Goal: Book appointment/travel/reservation

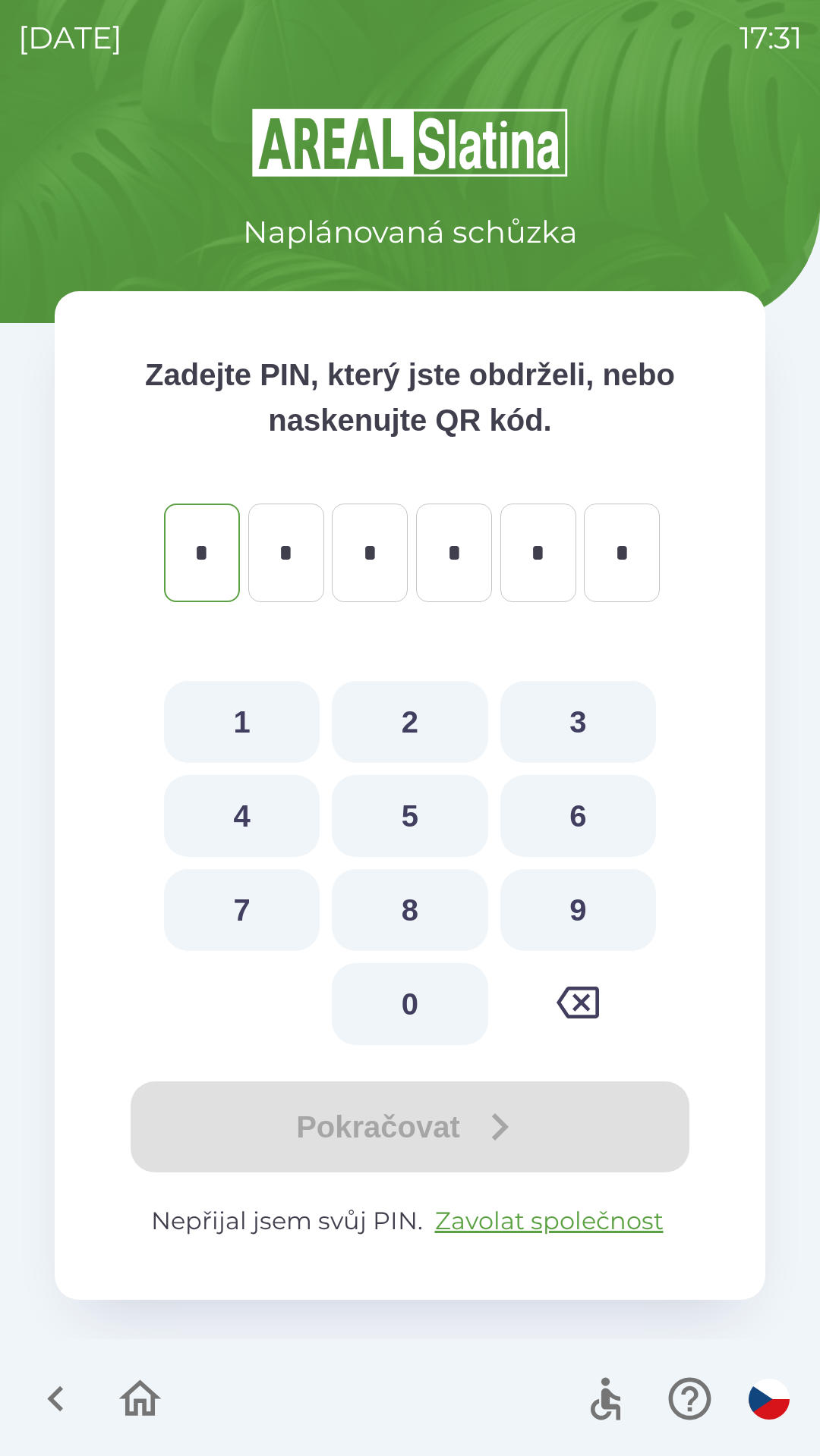
click at [148, 1389] on icon "button" at bounding box center [140, 1399] width 42 height 37
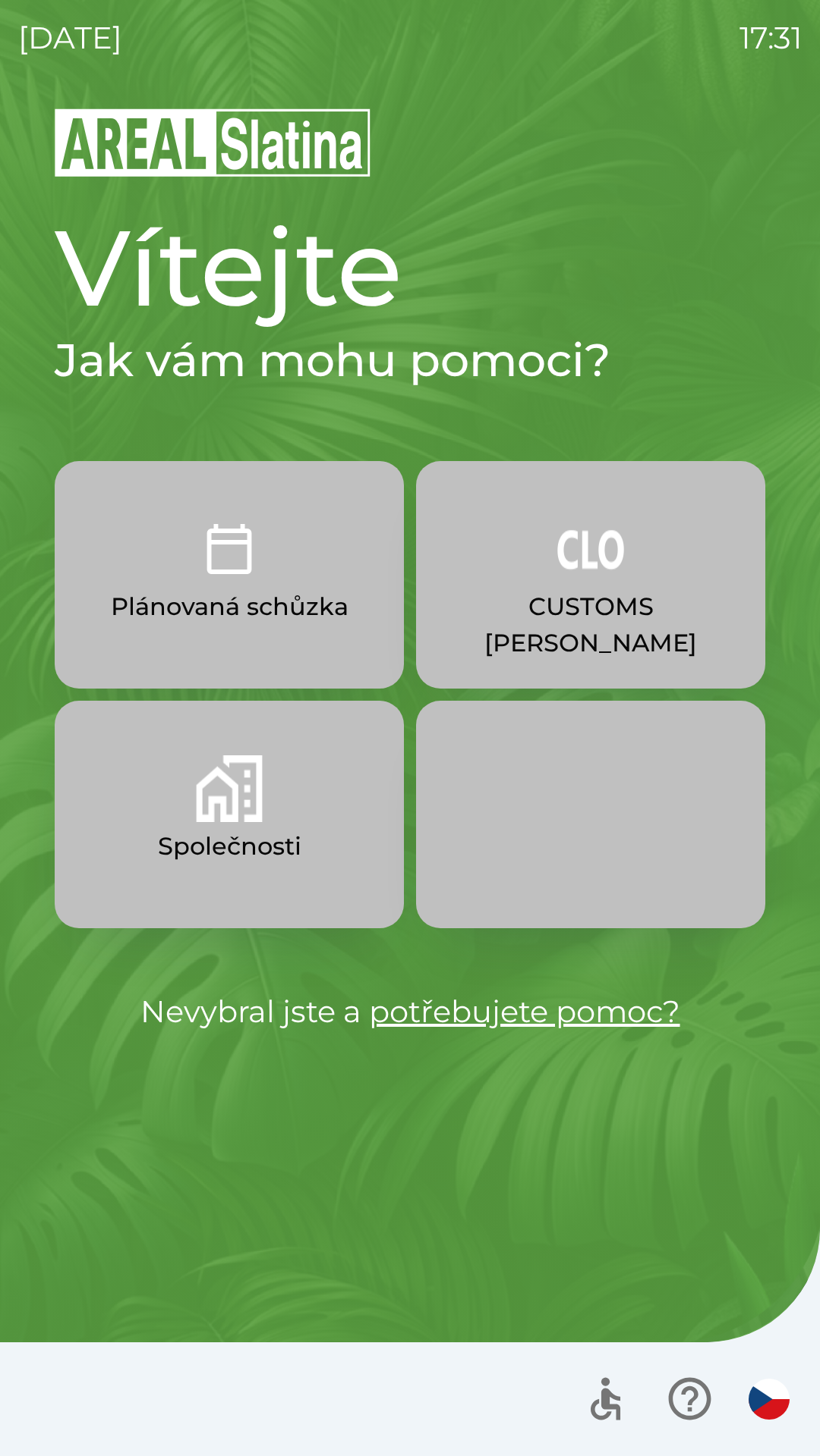
click at [293, 799] on button "Společnosti" at bounding box center [229, 814] width 349 height 227
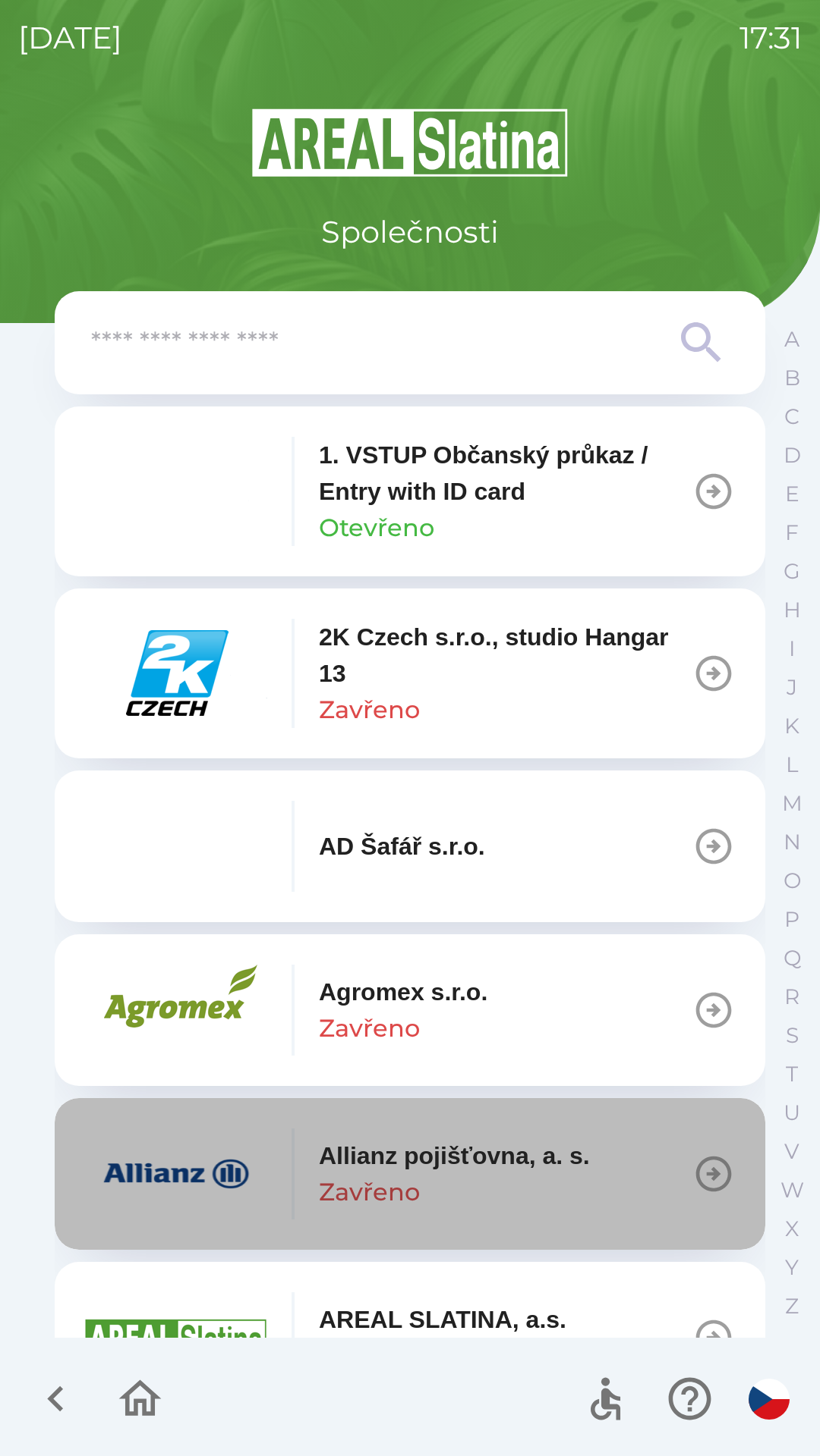
click at [449, 1175] on div "Allianz pojišťovna, a. s. Zavřeno" at bounding box center [453, 1174] width 271 height 72
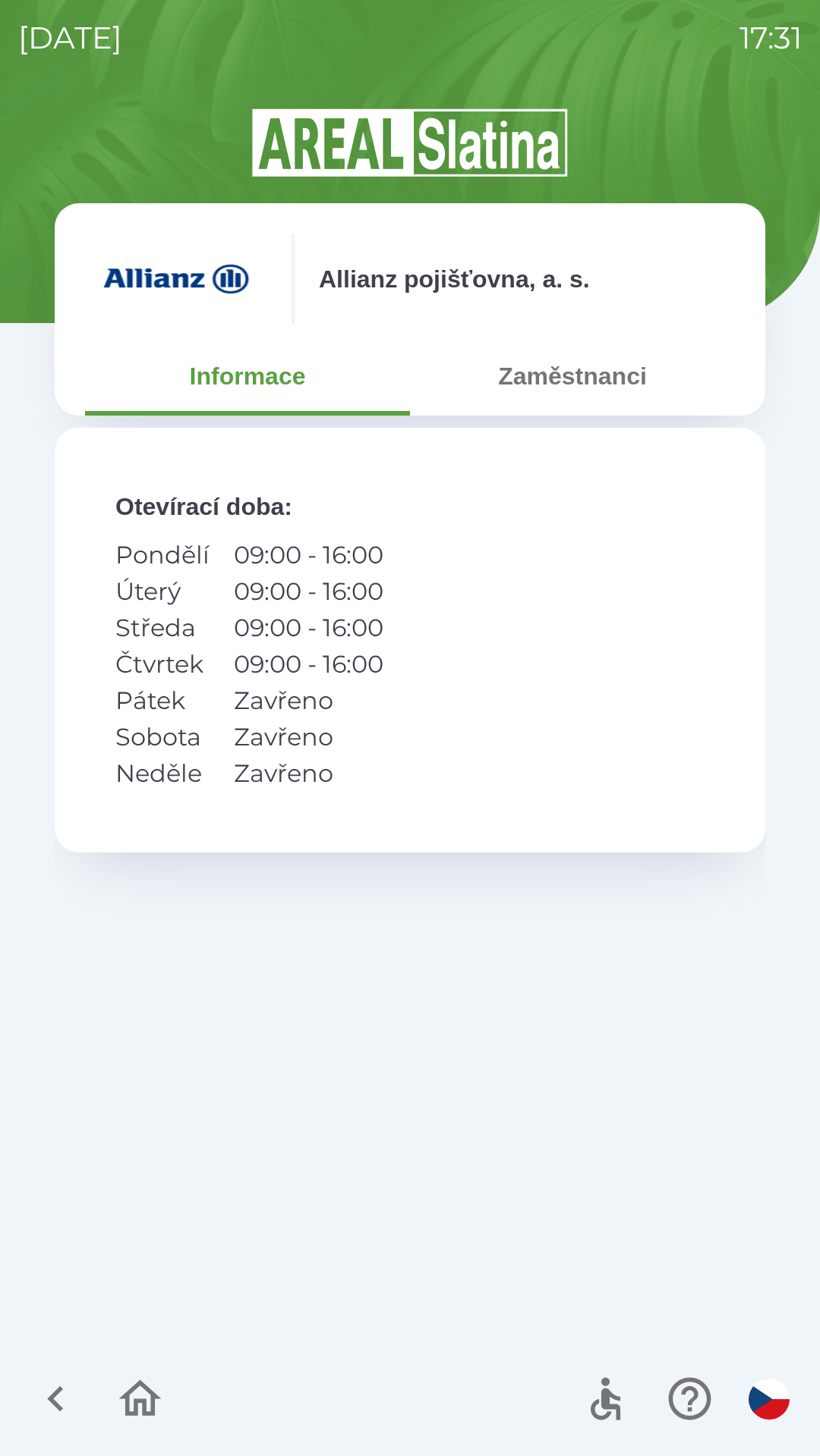
click at [51, 1381] on icon "button" at bounding box center [55, 1399] width 51 height 51
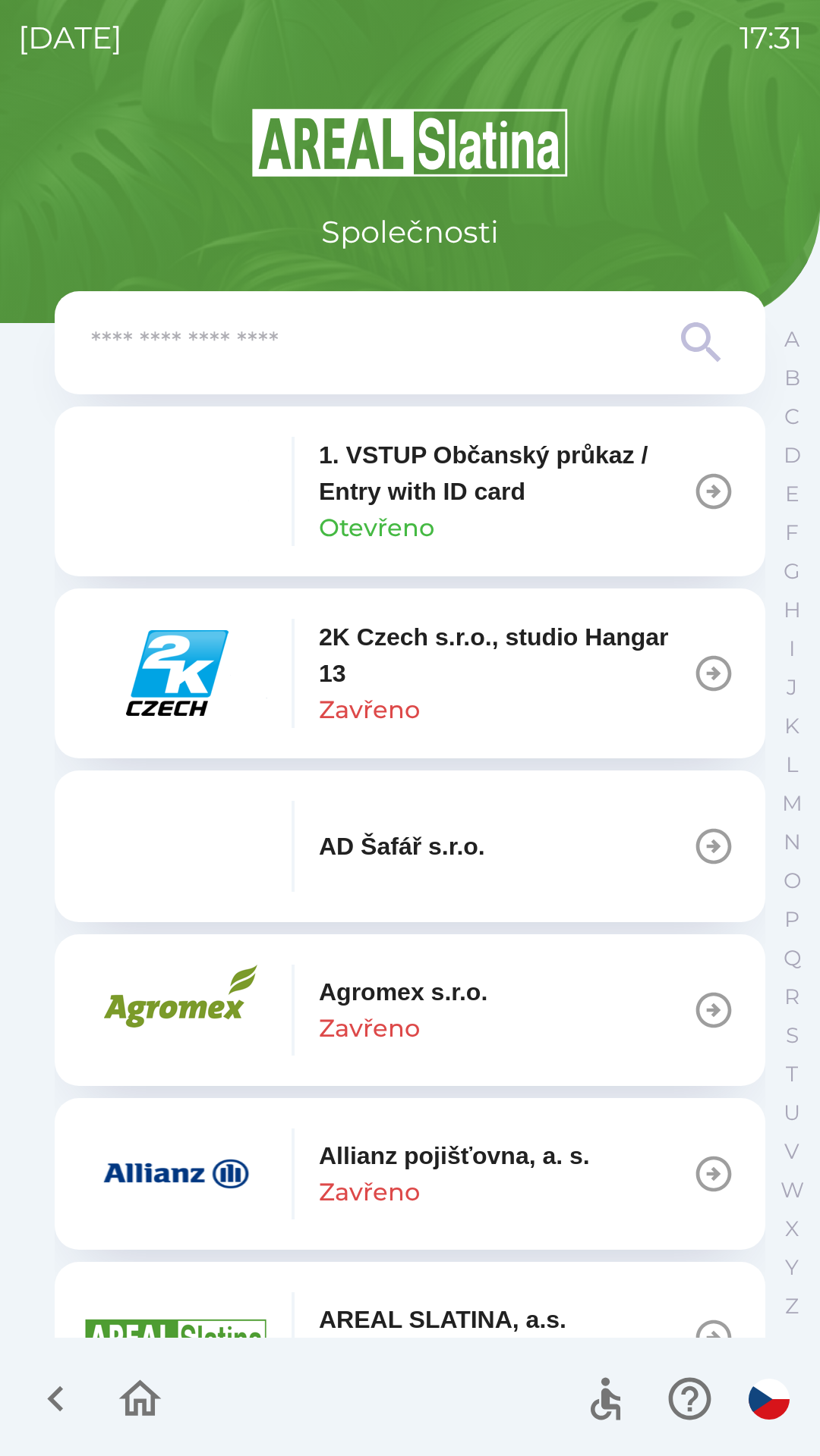
click at [479, 213] on p "Společnosti" at bounding box center [409, 232] width 178 height 46
click at [141, 1380] on icon "button" at bounding box center [140, 1399] width 51 height 51
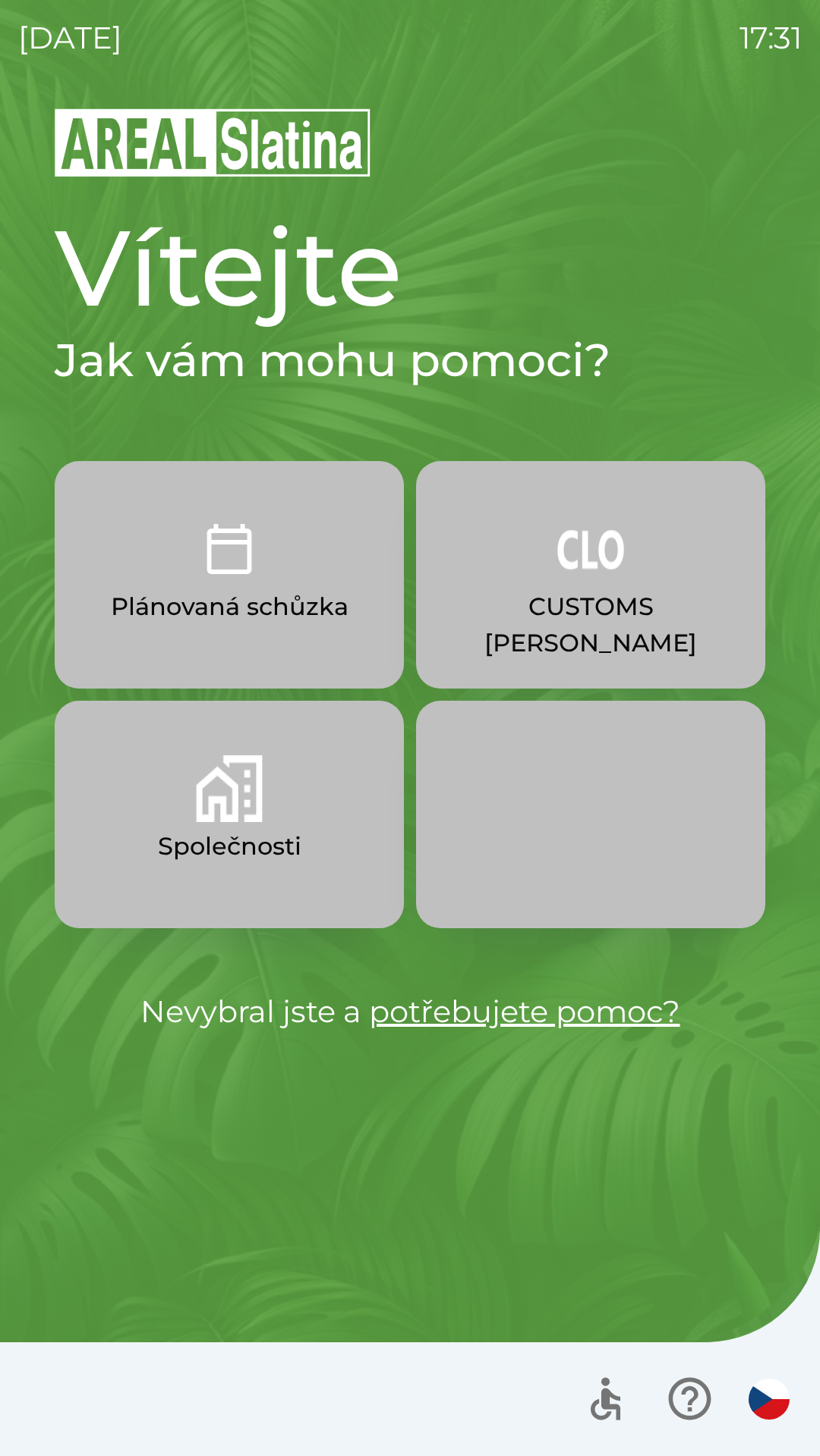
click at [313, 850] on button "Společnosti" at bounding box center [229, 814] width 349 height 227
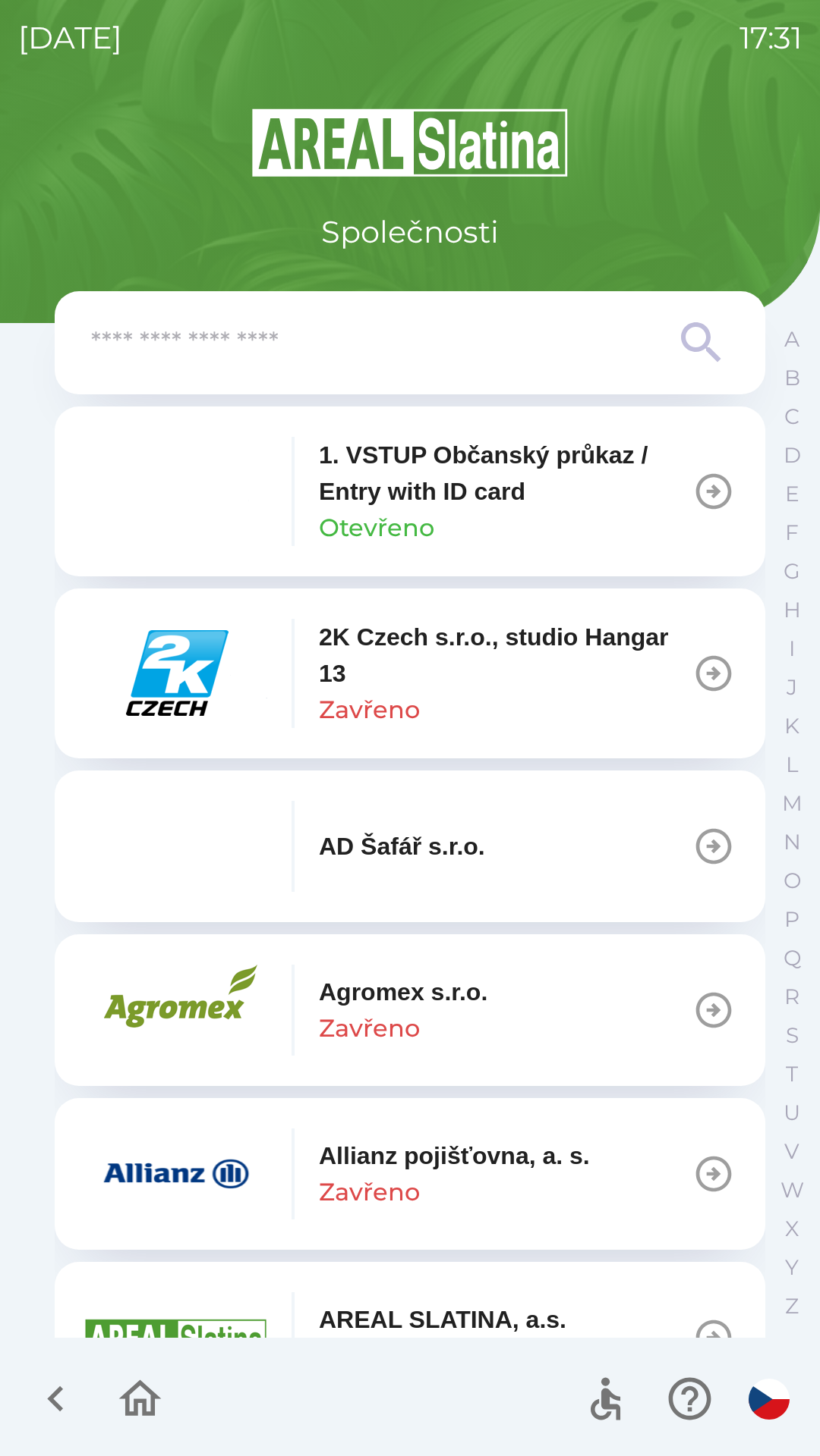
click at [352, 1184] on p "Zavřeno" at bounding box center [368, 1193] width 101 height 37
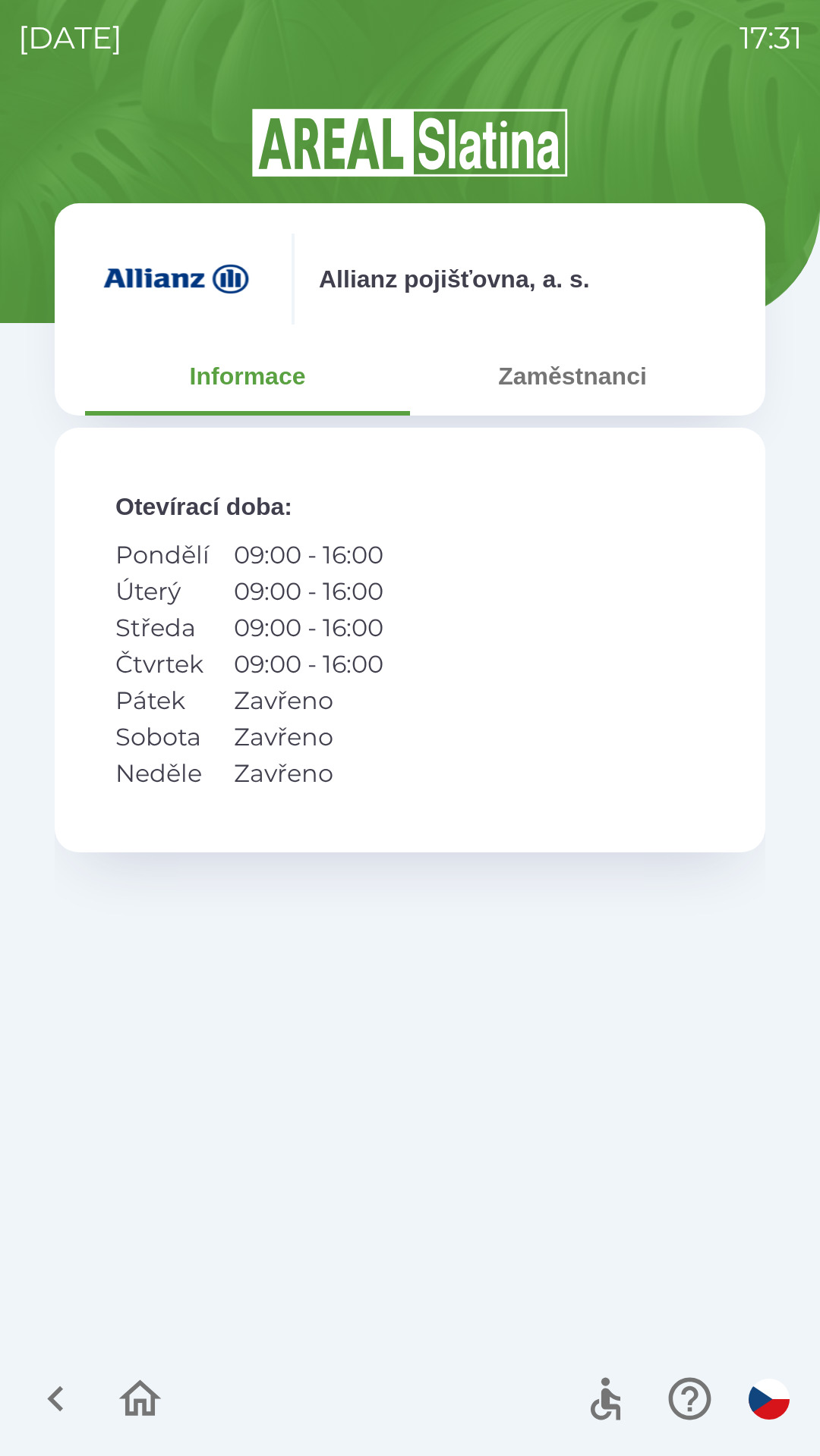
click at [598, 382] on button "Zaměstnanci" at bounding box center [572, 376] width 325 height 55
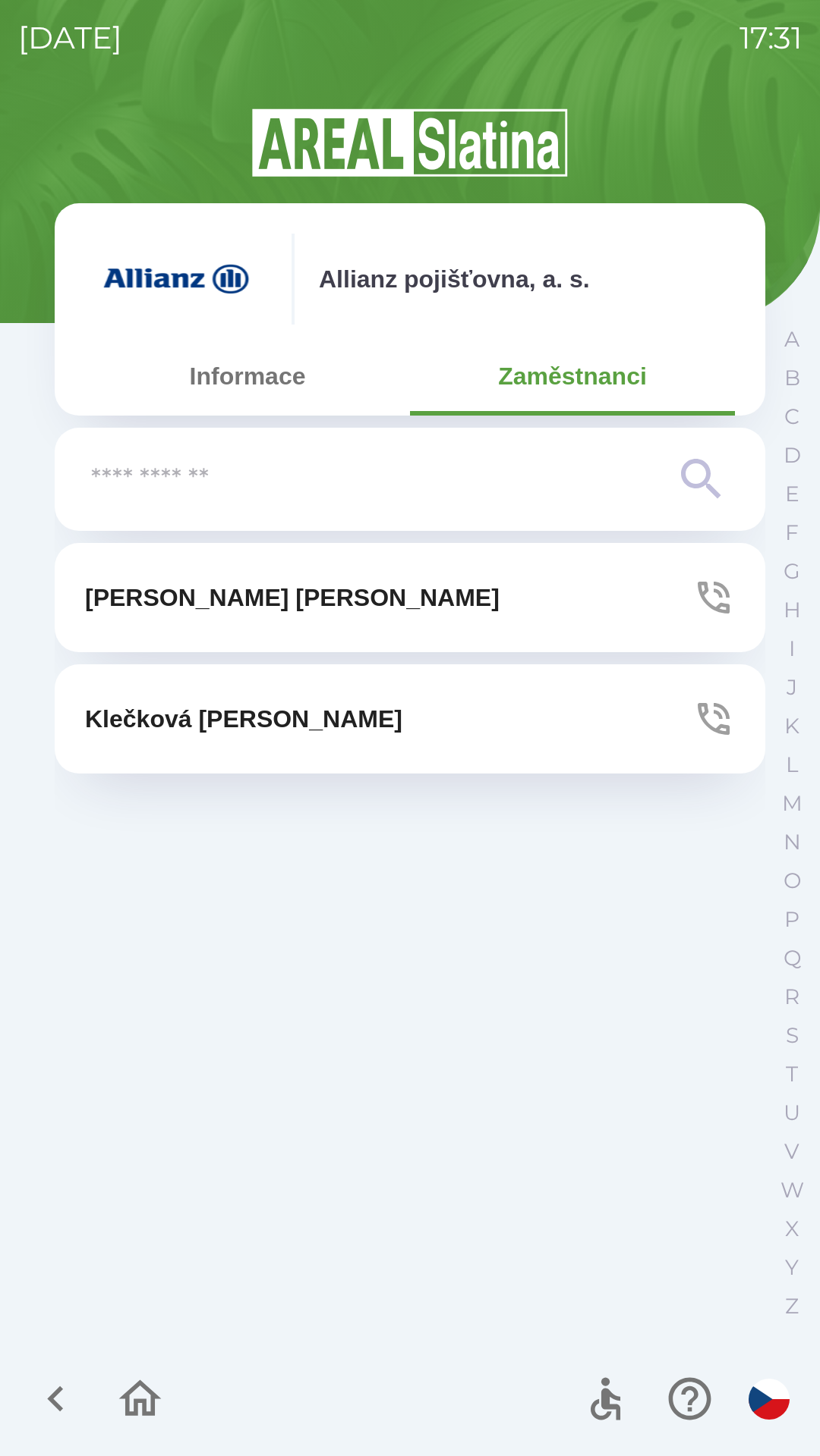
click at [189, 297] on img at bounding box center [176, 278] width 182 height 91
click at [56, 1418] on icon "button" at bounding box center [55, 1399] width 51 height 51
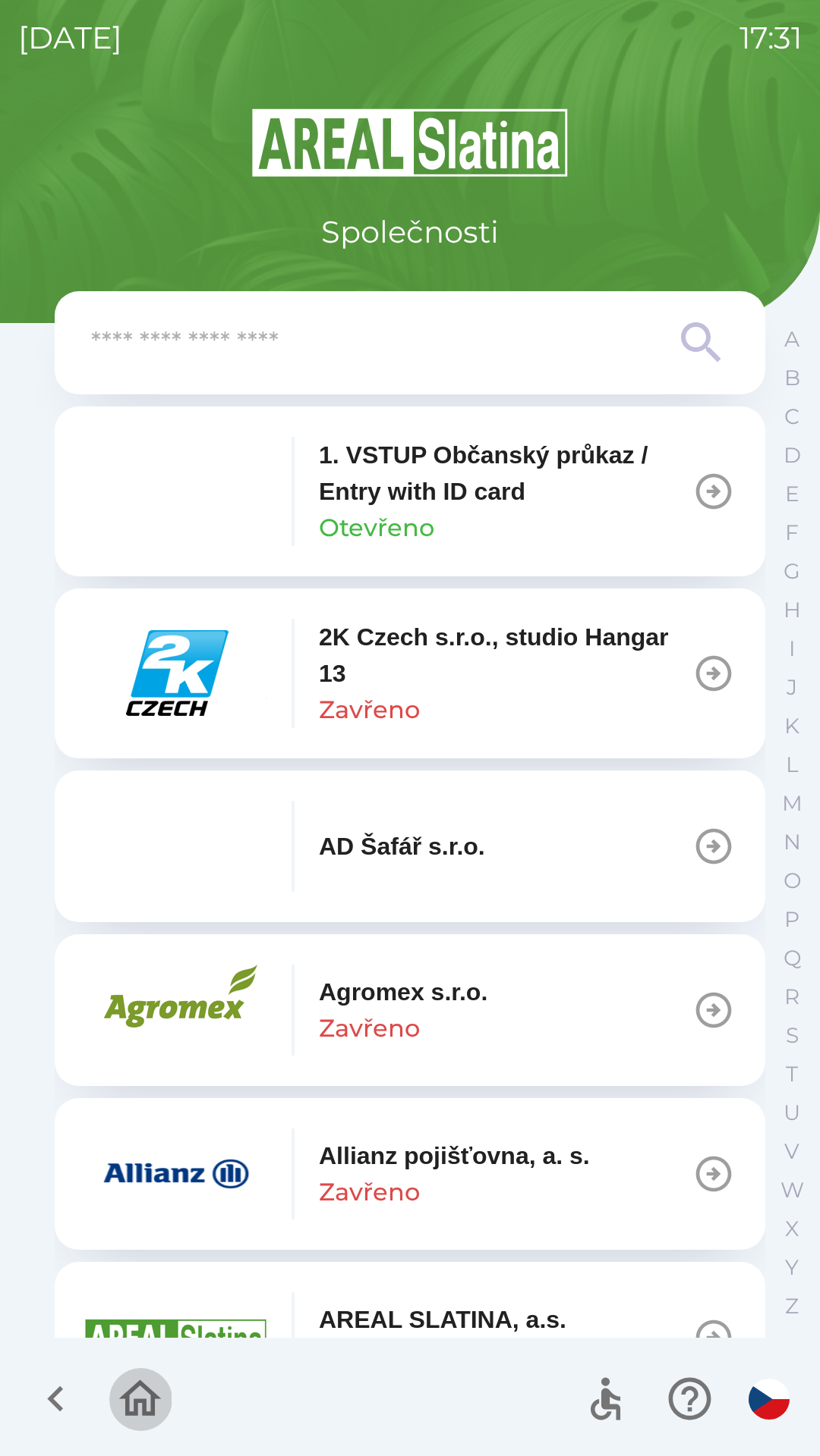
click at [134, 1408] on icon "button" at bounding box center [140, 1399] width 42 height 37
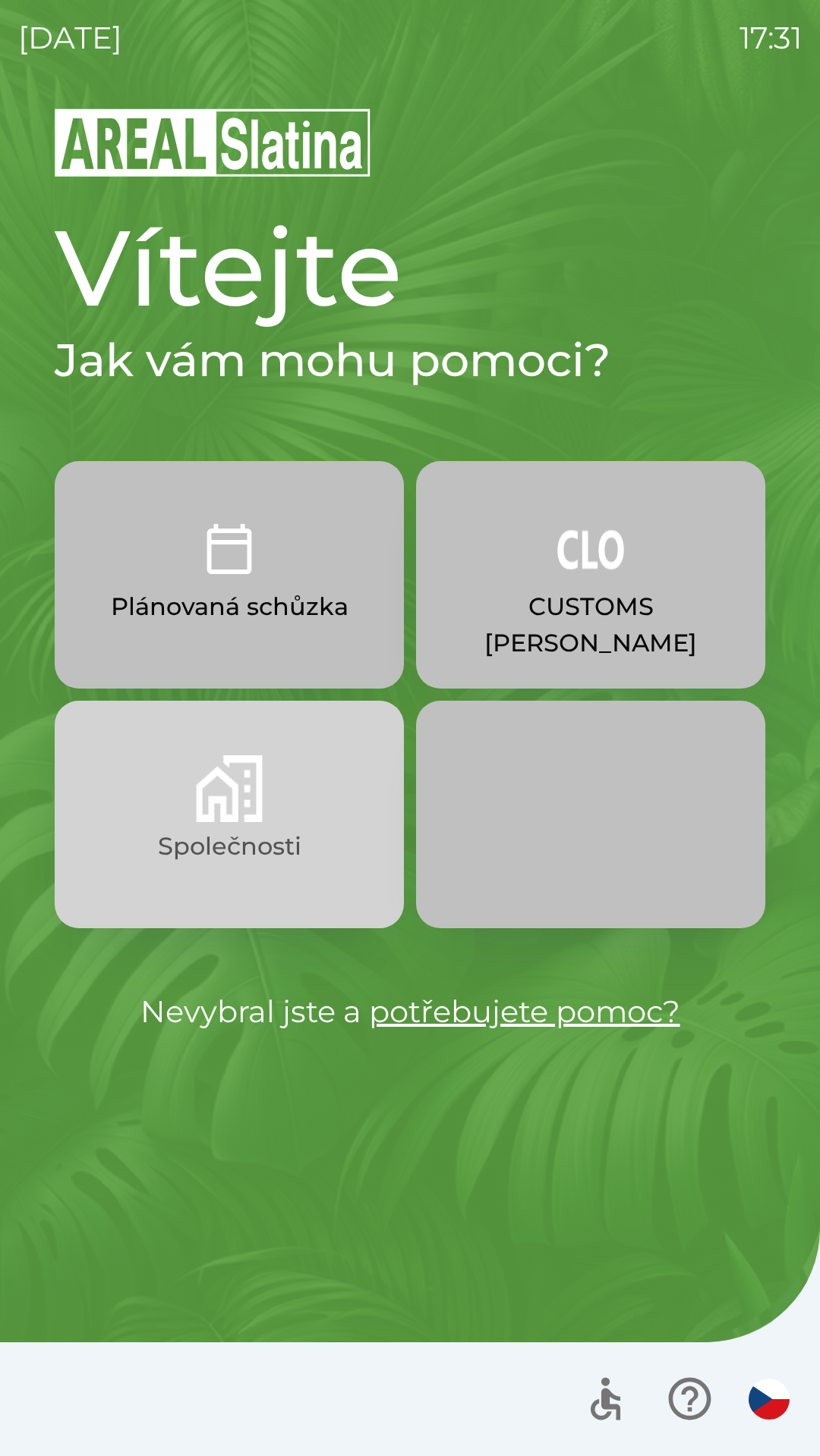
click at [339, 865] on button "Společnosti" at bounding box center [229, 814] width 349 height 227
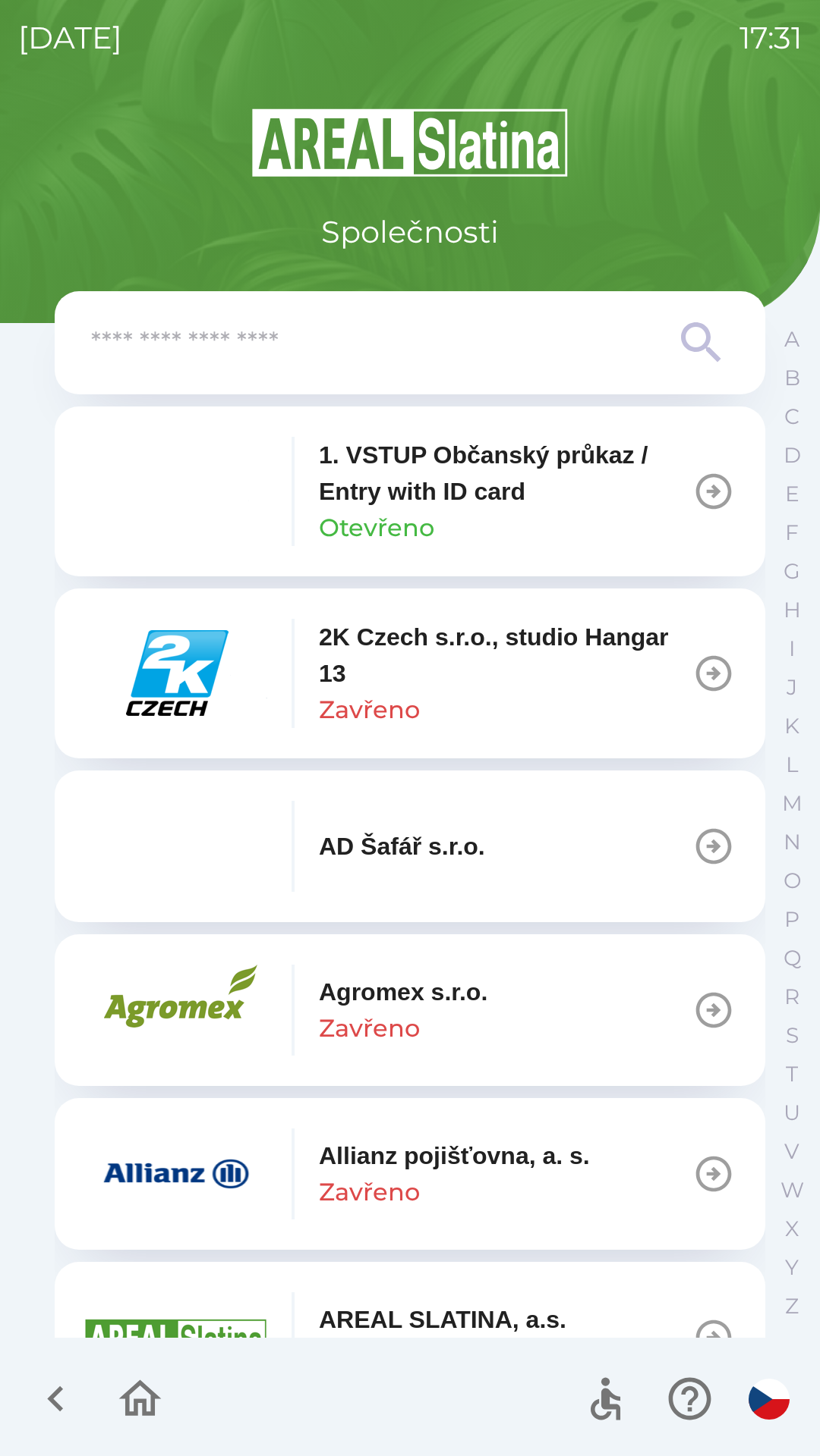
click at [597, 512] on div "1. VSTUP Občanský průkaz / Entry with ID card Otevřeno" at bounding box center [505, 491] width 373 height 109
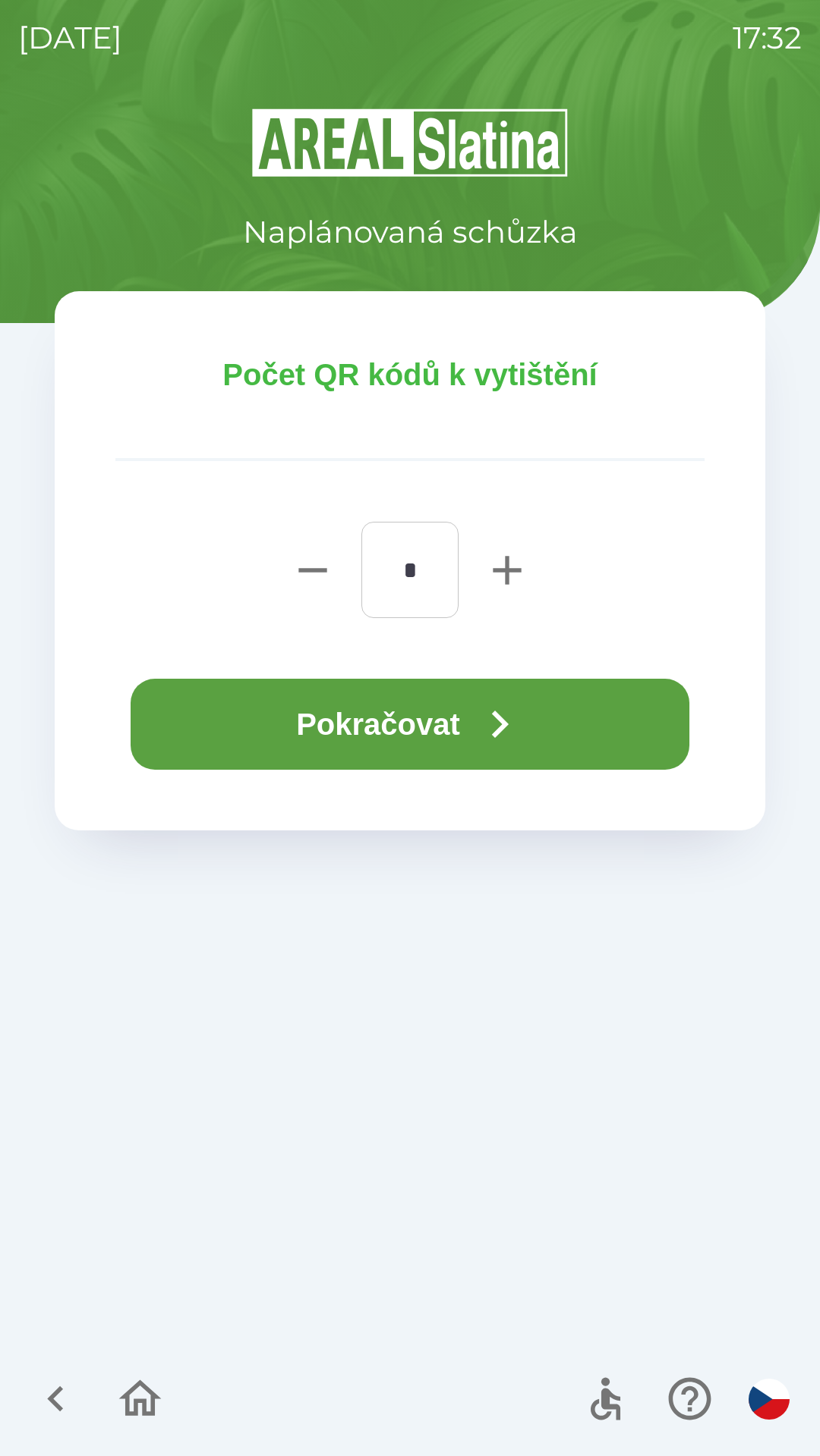
click at [492, 577] on icon "button" at bounding box center [507, 571] width 48 height 48
type input "*"
click at [471, 759] on button "Pokračovat" at bounding box center [410, 724] width 558 height 91
